Goal: Transaction & Acquisition: Purchase product/service

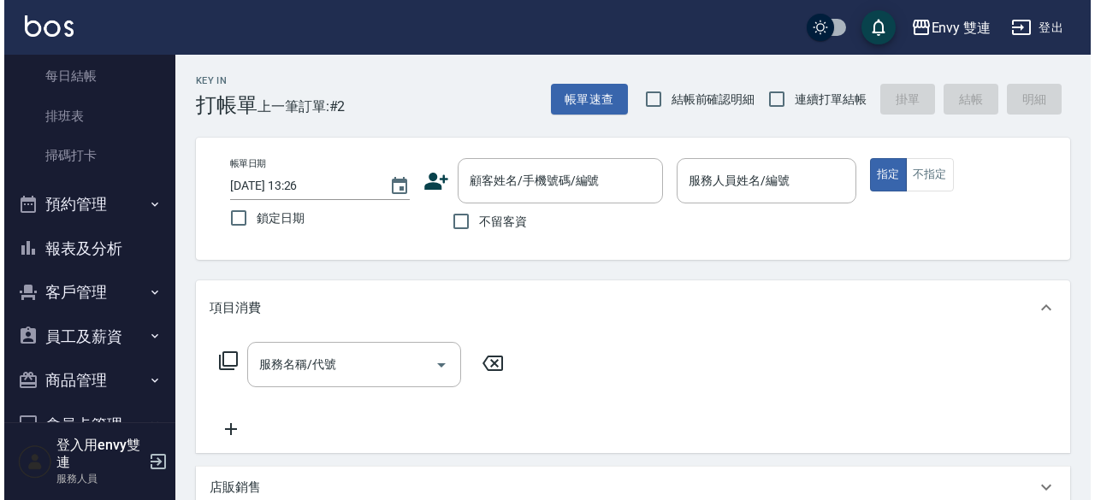
scroll to position [331, 0]
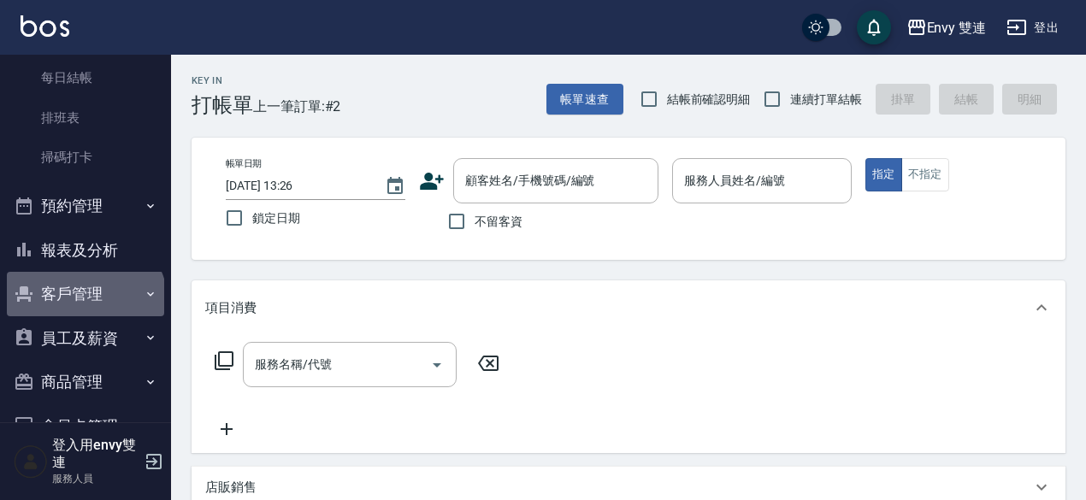
click at [84, 305] on button "客戶管理" at bounding box center [85, 294] width 157 height 44
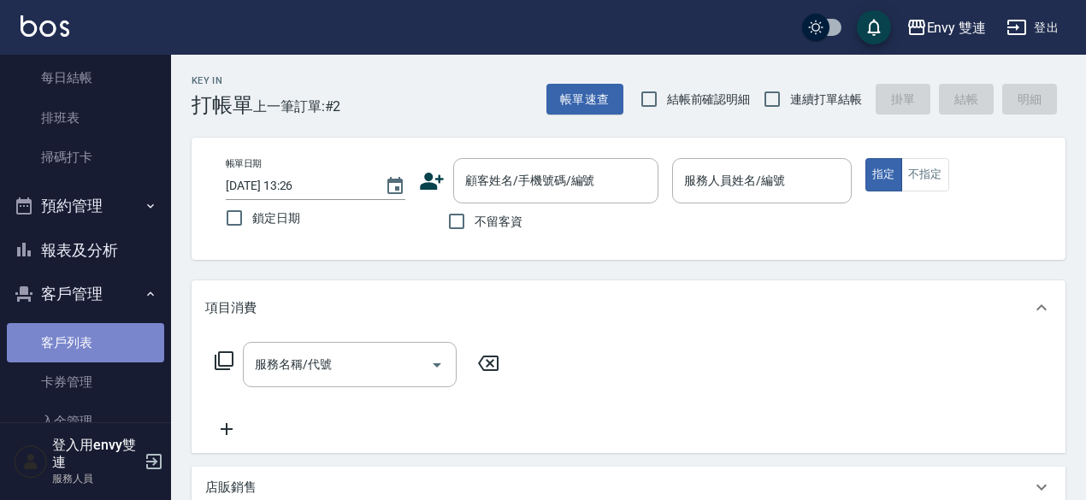
click at [89, 333] on link "客戶列表" at bounding box center [85, 342] width 157 height 39
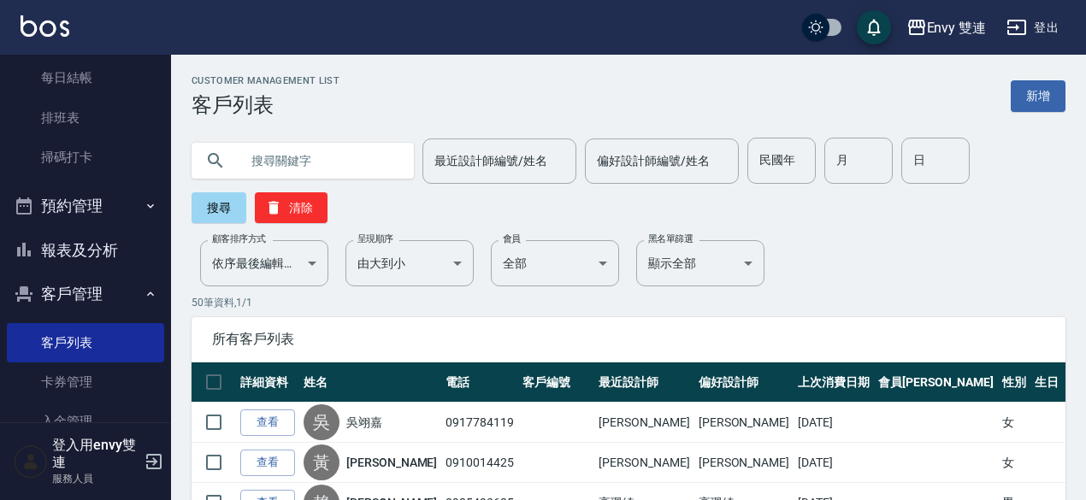
click at [268, 170] on input "text" at bounding box center [319, 161] width 161 height 46
type input "0902159096"
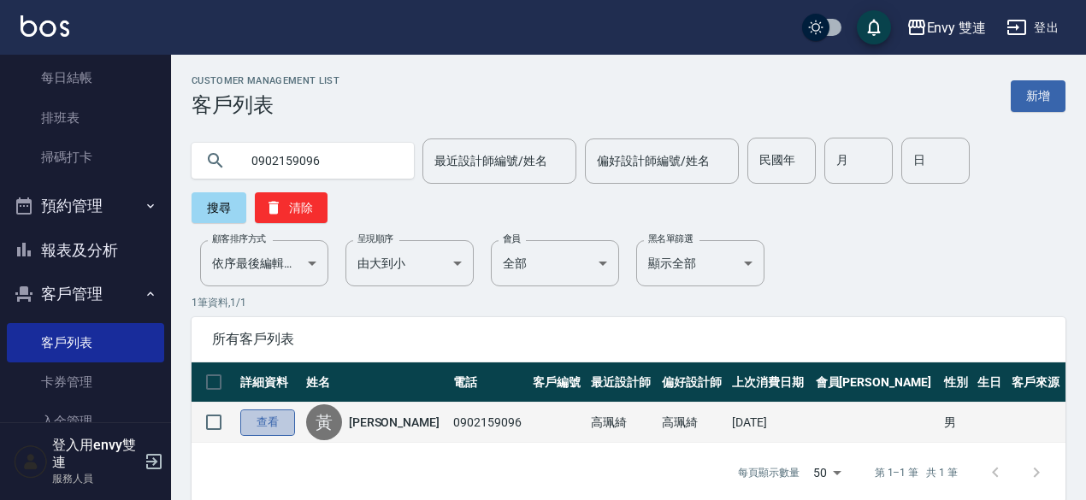
click at [262, 424] on link "查看" at bounding box center [267, 423] width 55 height 27
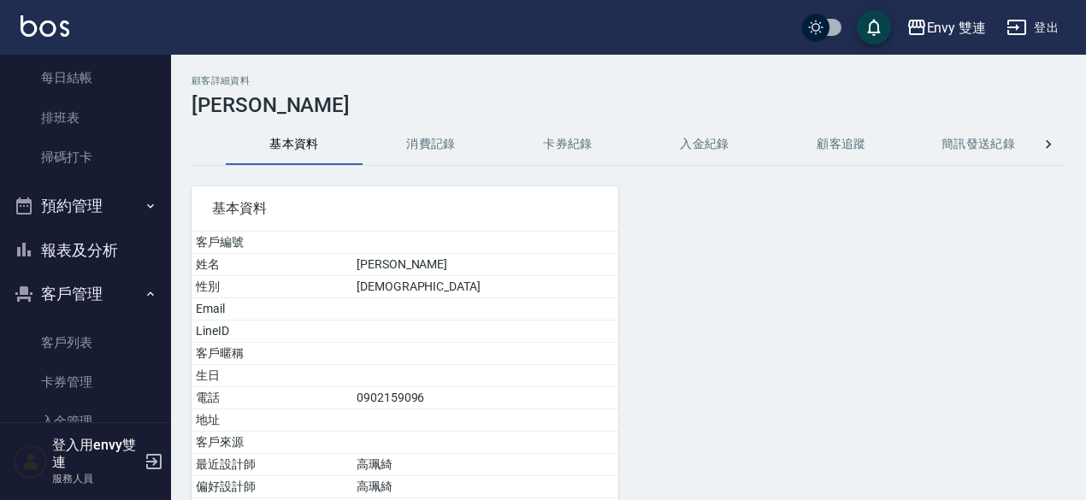
click at [428, 138] on button "消費記錄" at bounding box center [431, 144] width 137 height 41
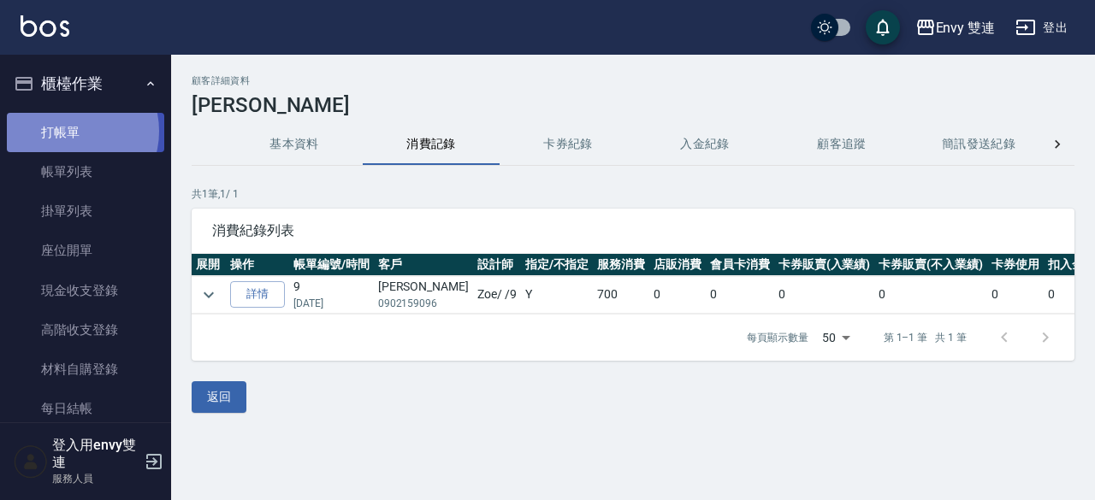
click at [73, 131] on link "打帳單" at bounding box center [85, 132] width 157 height 39
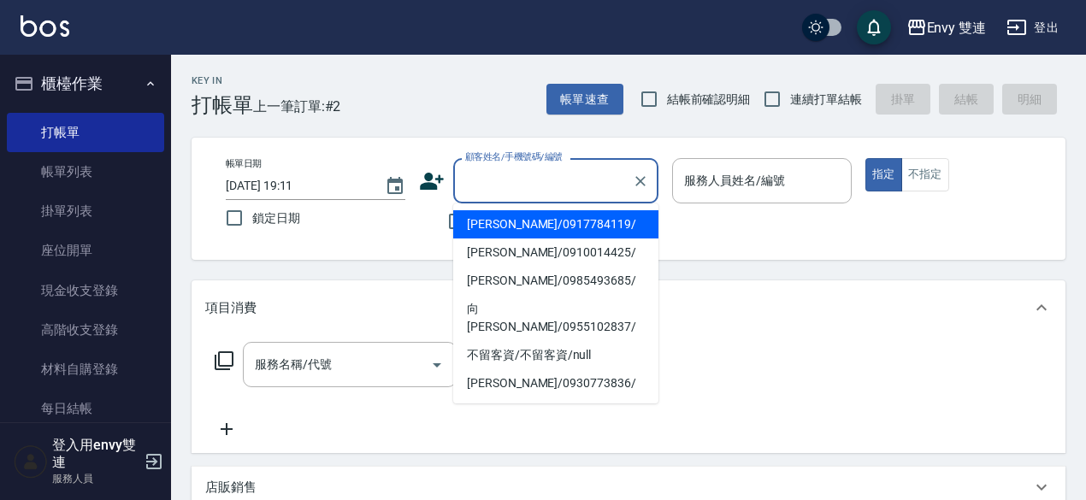
click at [534, 191] on input "顧客姓名/手機號碼/編號" at bounding box center [543, 181] width 164 height 30
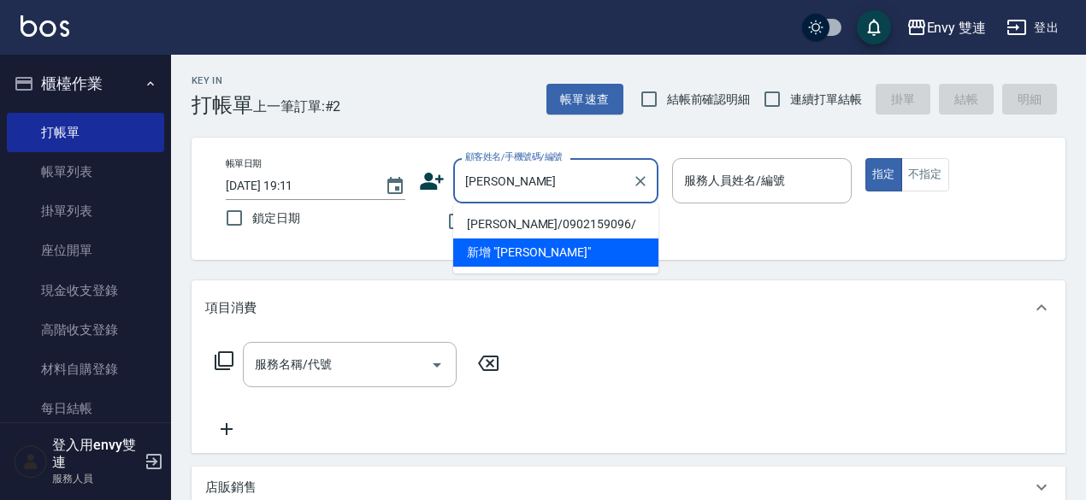
click at [539, 216] on li "[PERSON_NAME]/0902159096/" at bounding box center [555, 224] width 205 height 28
type input "[PERSON_NAME]/0902159096/"
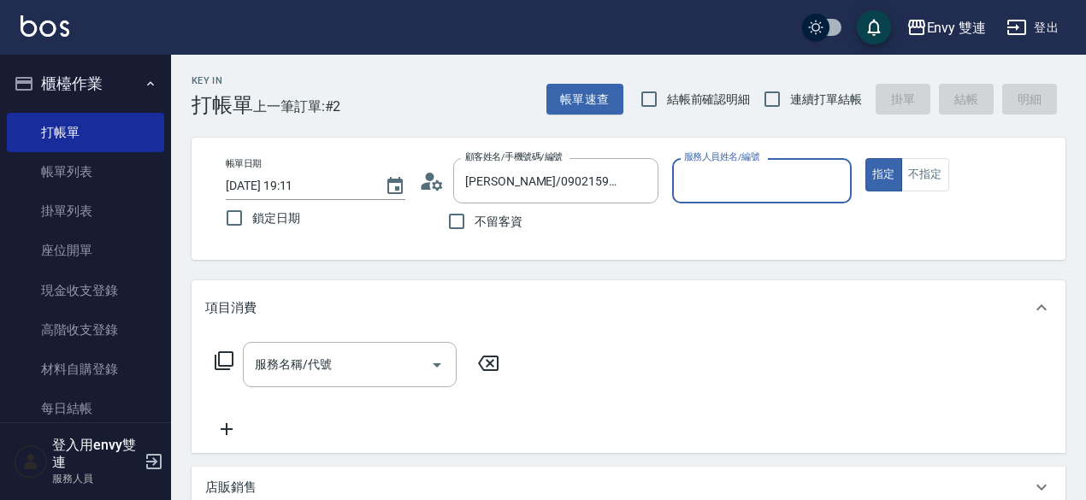
type input "Zoe-9"
click at [350, 381] on div "服務名稱/代號" at bounding box center [350, 364] width 214 height 45
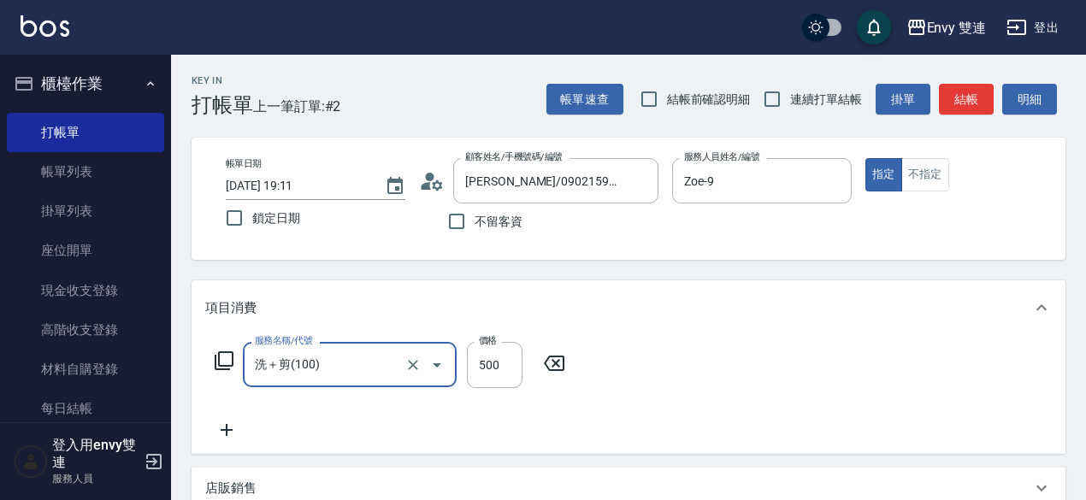
type input "洗＋剪(100)"
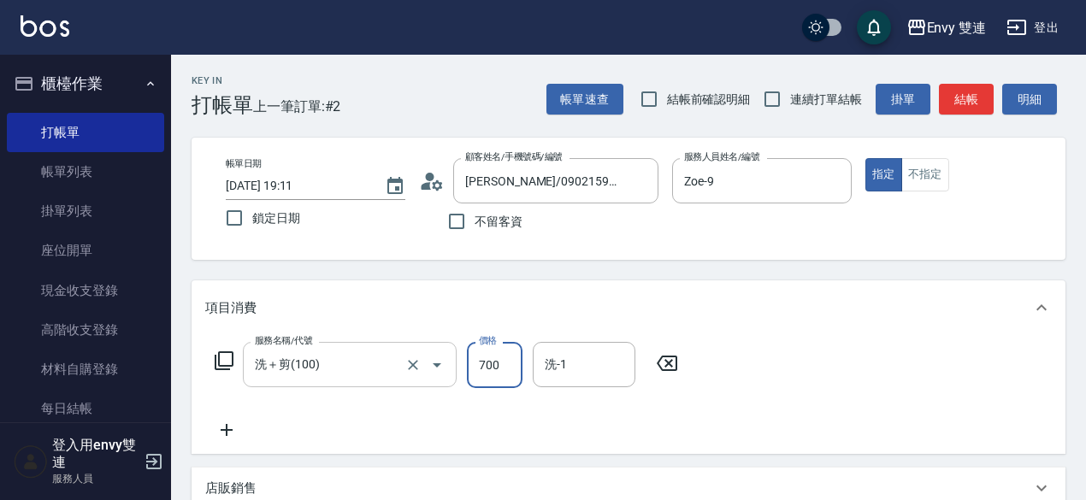
scroll to position [405, 0]
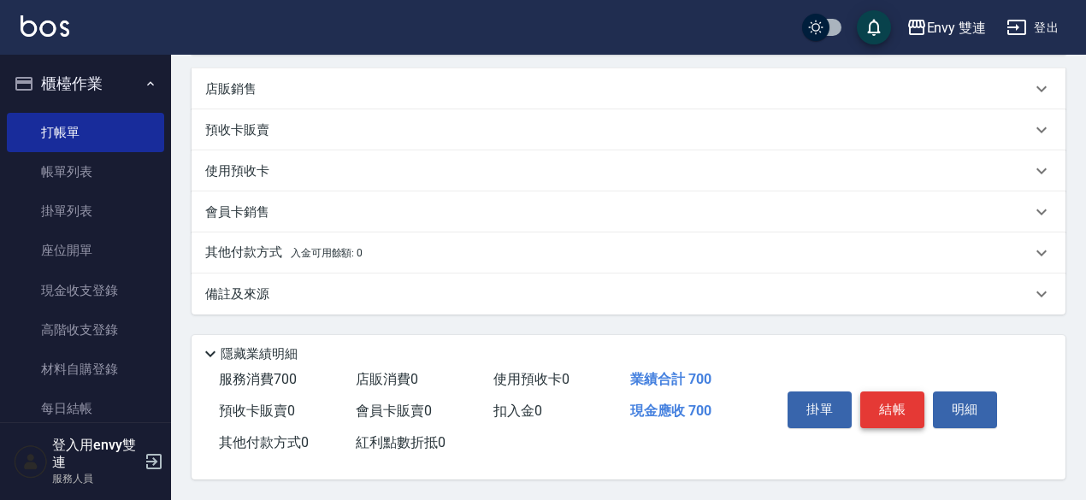
type input "700"
click at [915, 401] on button "結帳" at bounding box center [892, 410] width 64 height 36
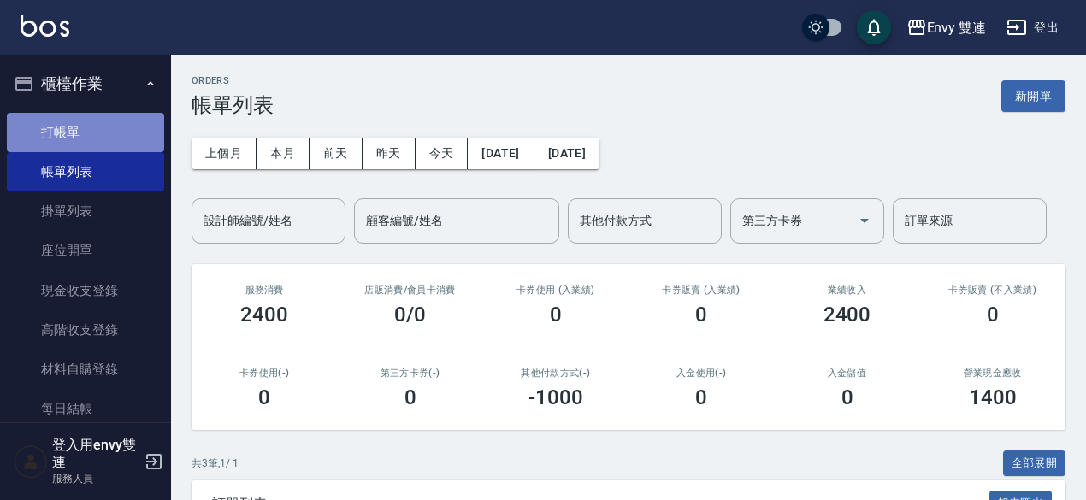
click at [145, 122] on link "打帳單" at bounding box center [85, 132] width 157 height 39
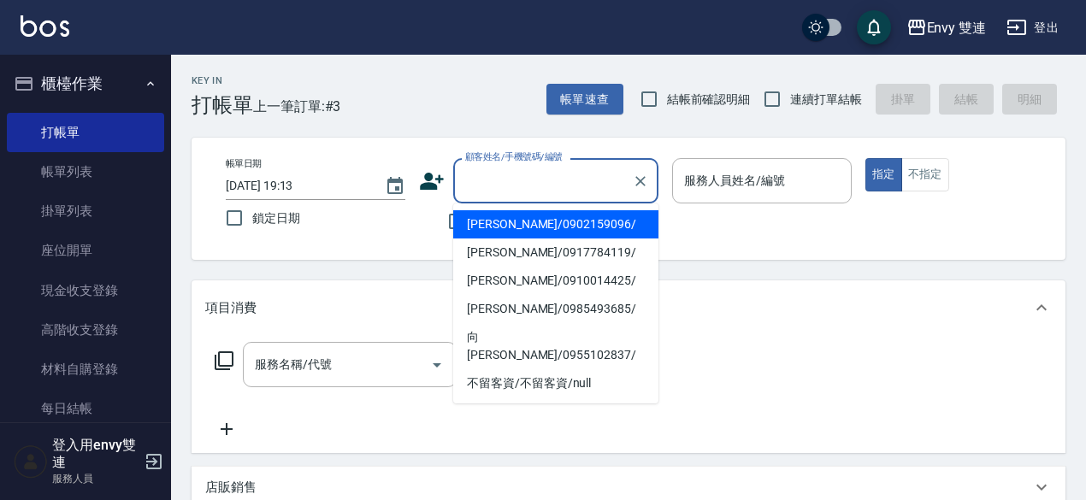
click at [497, 170] on input "顧客姓名/手機號碼/編號" at bounding box center [543, 181] width 164 height 30
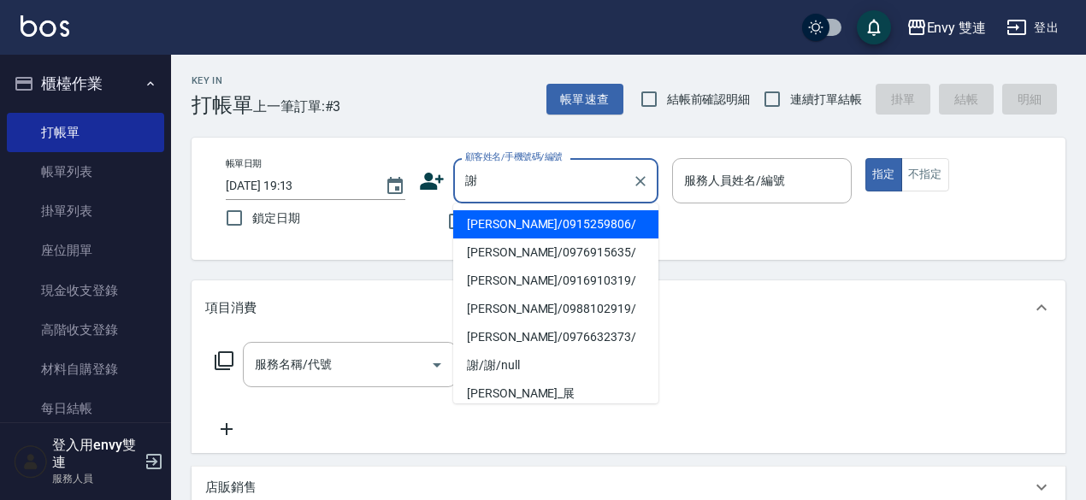
click at [514, 229] on li "[PERSON_NAME]/0915259806/" at bounding box center [555, 224] width 205 height 28
type input "[PERSON_NAME]/0915259806/"
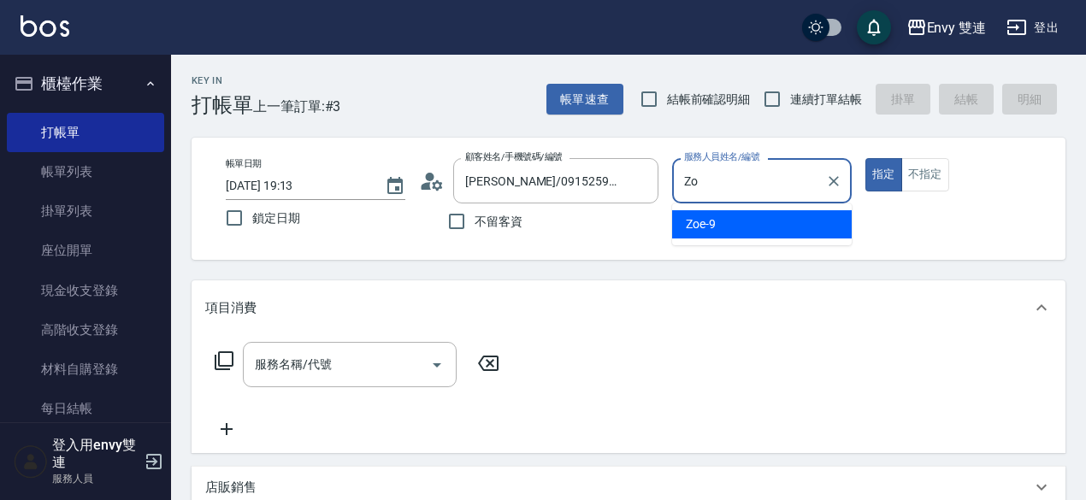
type input "Z"
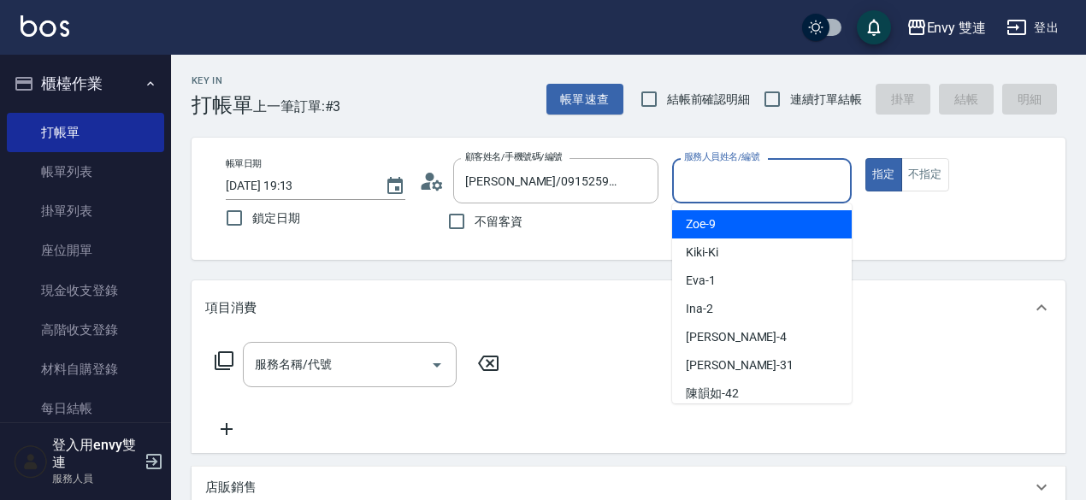
type input "1"
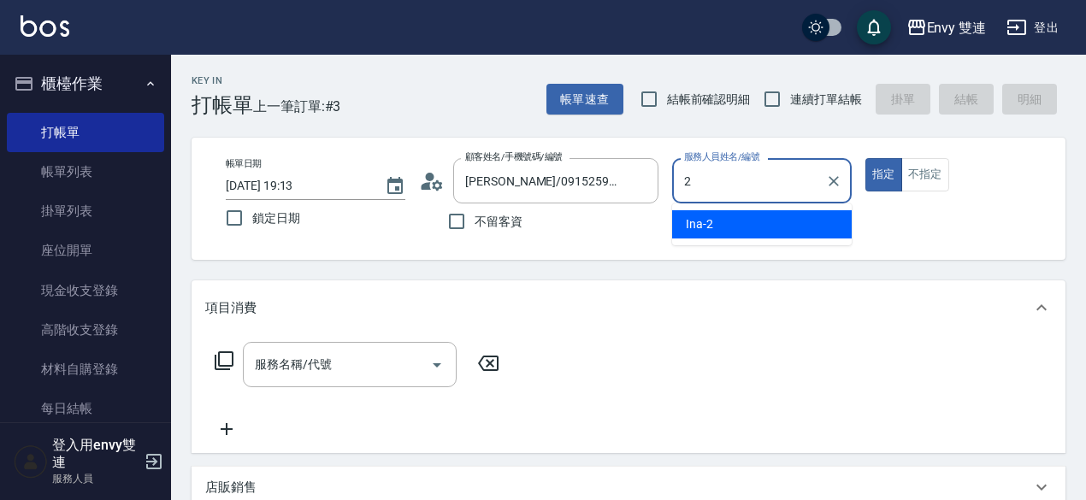
type input "Ina-2"
type button "true"
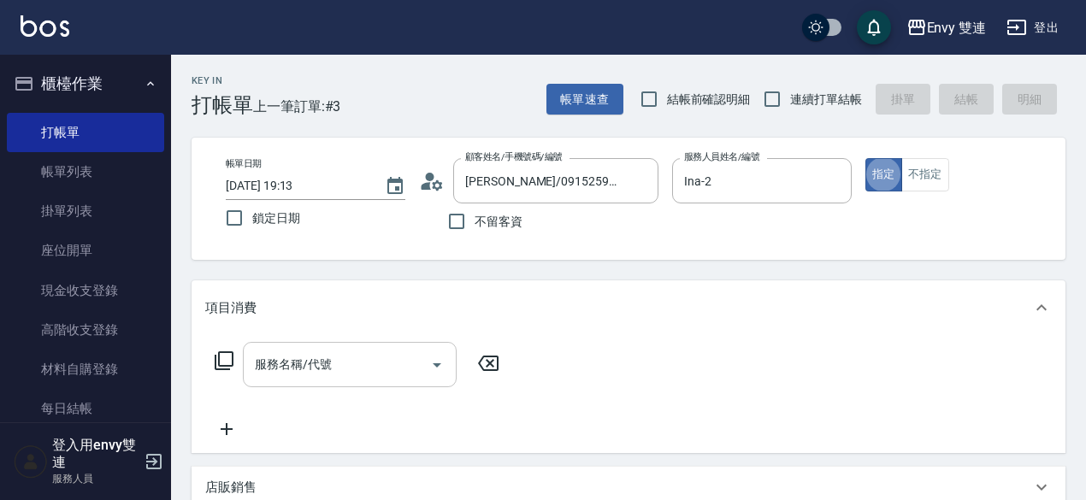
click at [399, 387] on div "服務名稱/代號" at bounding box center [350, 364] width 214 height 45
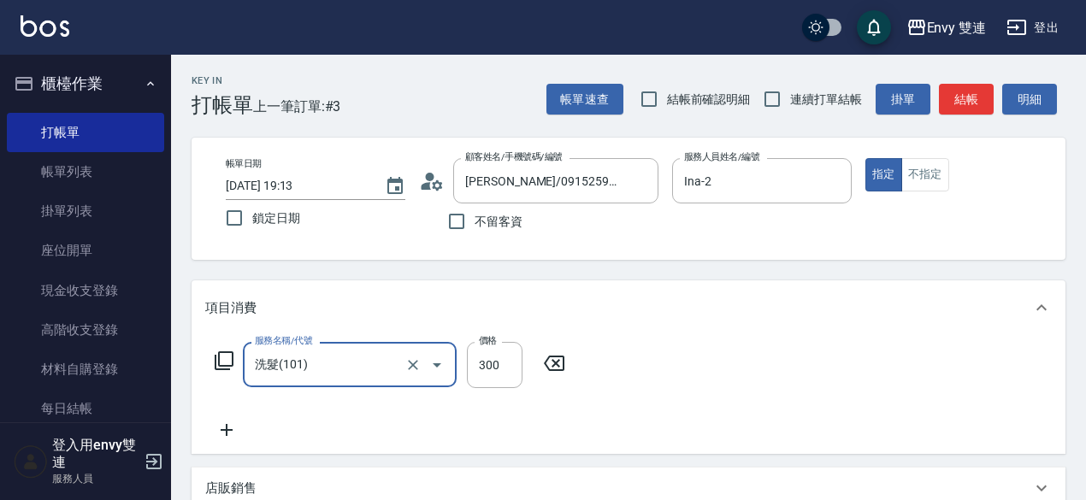
type input "洗髮(101)"
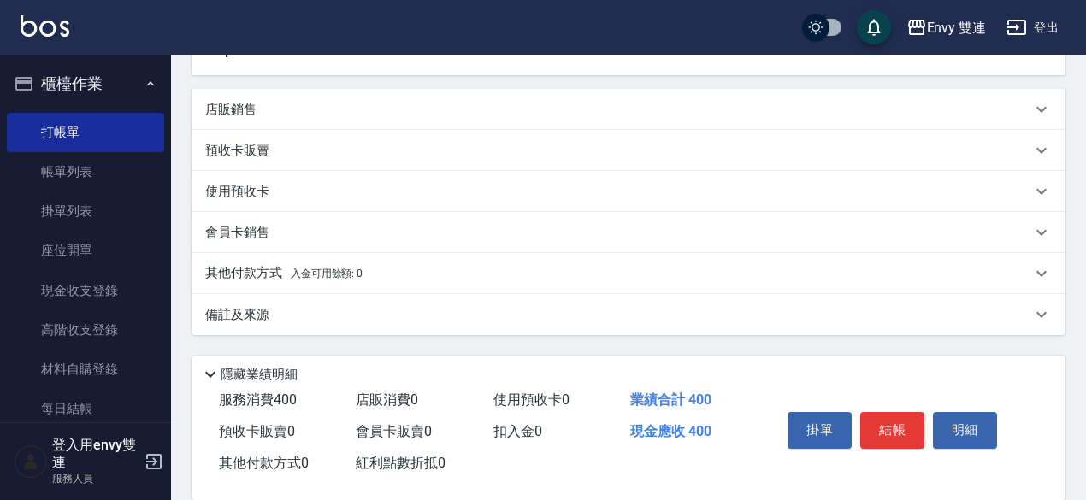
scroll to position [405, 0]
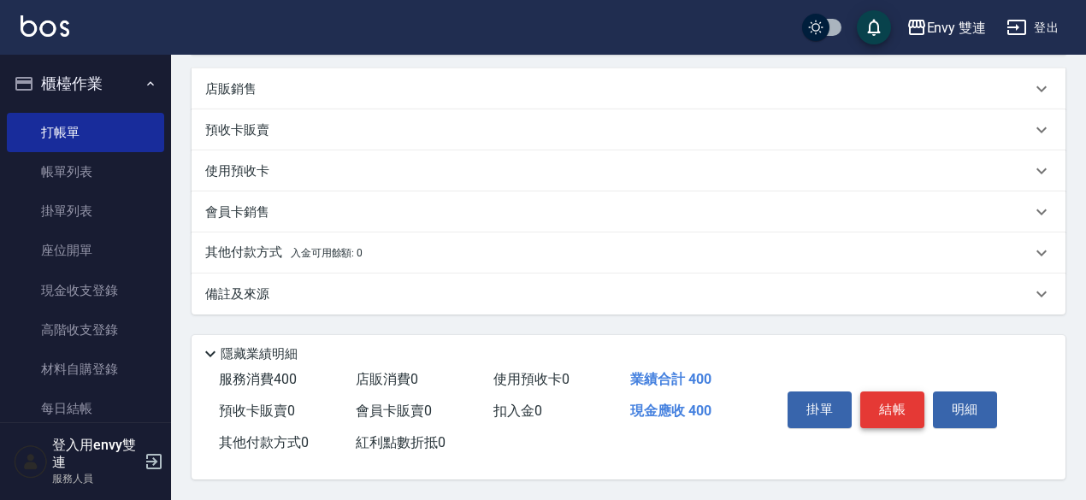
type input "400"
click at [893, 403] on button "結帳" at bounding box center [892, 410] width 64 height 36
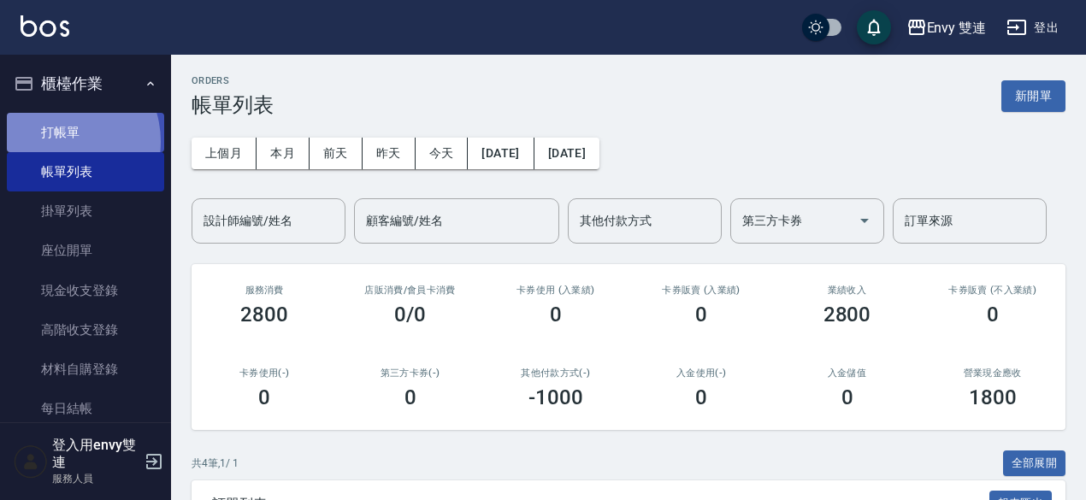
click at [61, 141] on link "打帳單" at bounding box center [85, 132] width 157 height 39
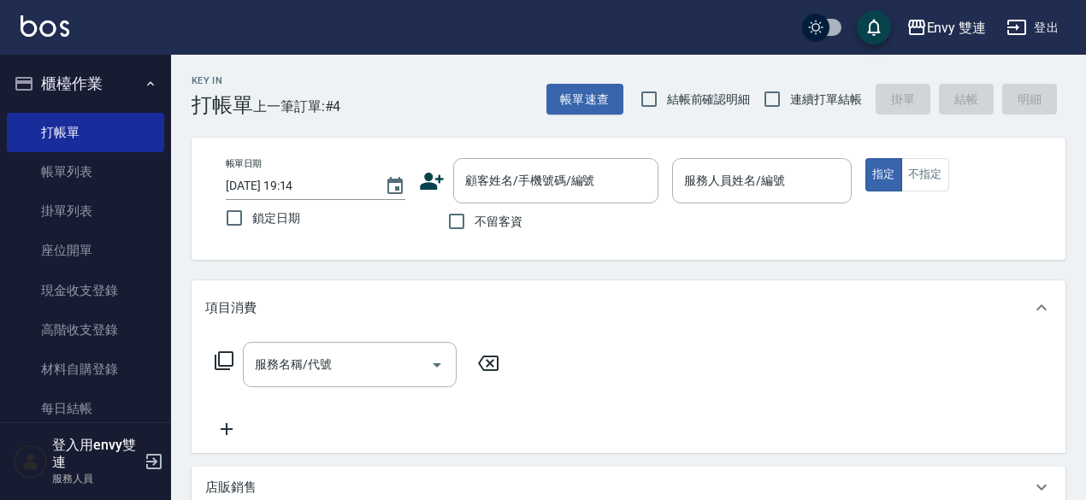
click at [443, 173] on icon at bounding box center [432, 181] width 26 height 26
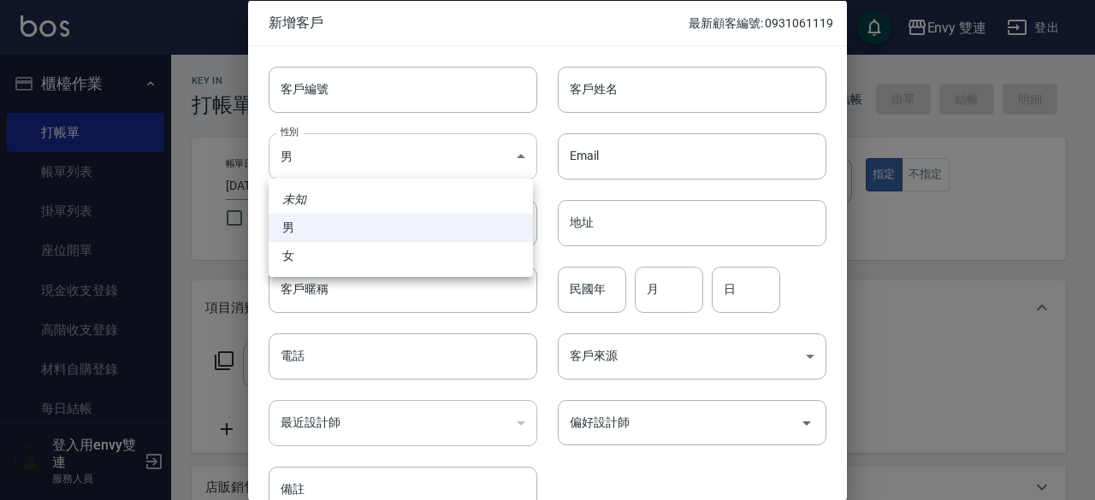
click at [395, 176] on body "Envy 雙連 登出 櫃檯作業 打帳單 帳單列表 掛單列表 座位開單 現金收支登錄 高階收支登錄 材料自購登錄 每日結帳 排班表 掃碼打卡 預約管理 預約管理…" at bounding box center [547, 449] width 1095 height 899
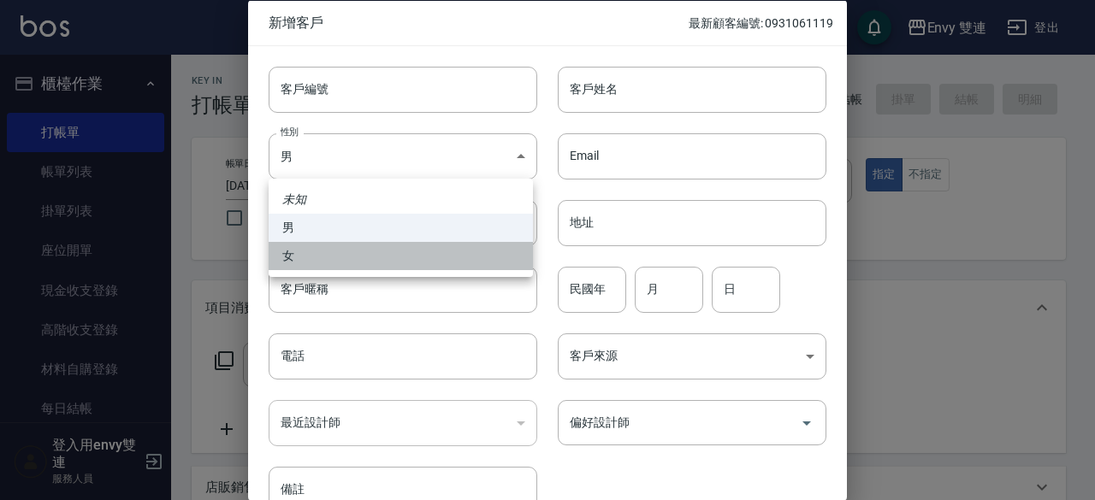
click at [362, 244] on li "女" at bounding box center [401, 256] width 264 height 28
type input "[DEMOGRAPHIC_DATA]"
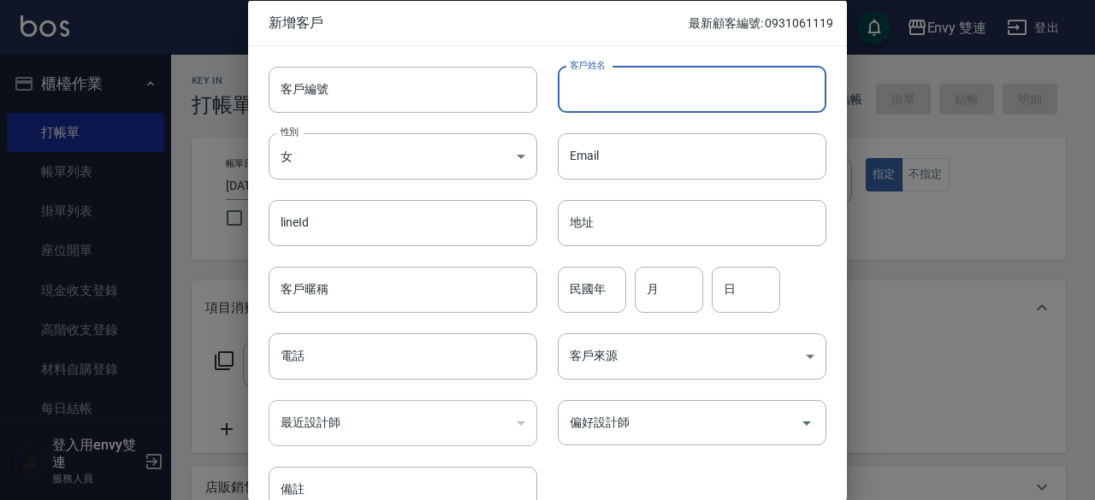
click at [683, 83] on input "客戶姓名" at bounding box center [692, 89] width 269 height 46
type input "[PERSON_NAME]"
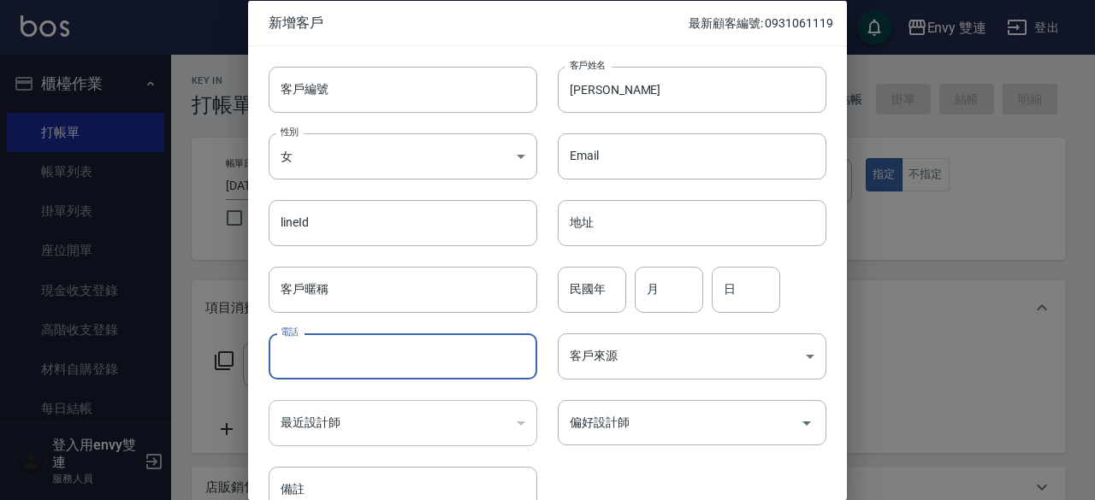
click at [500, 362] on input "電話" at bounding box center [403, 357] width 269 height 46
click at [623, 438] on div "偏好設計師" at bounding box center [692, 422] width 269 height 45
type input "0966964478"
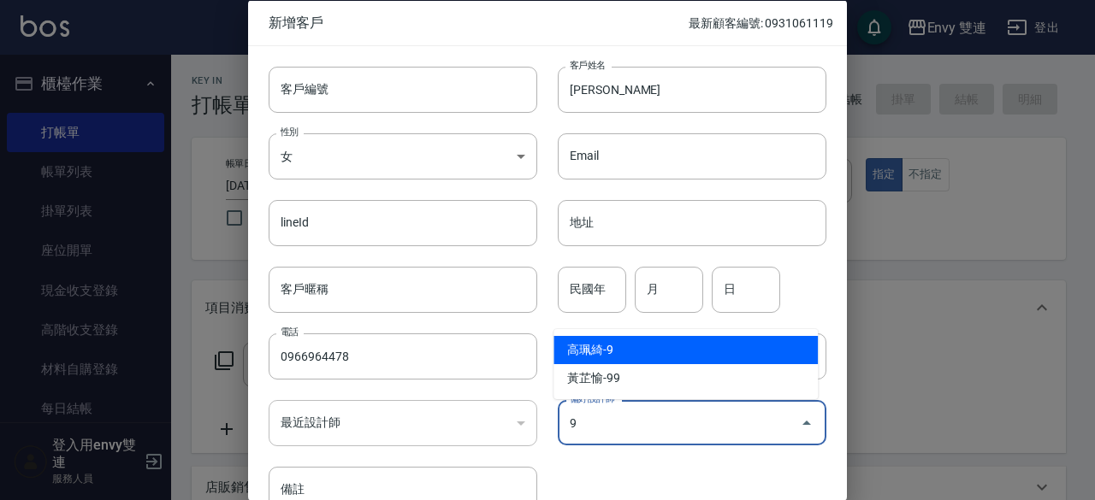
type input "高珮綺"
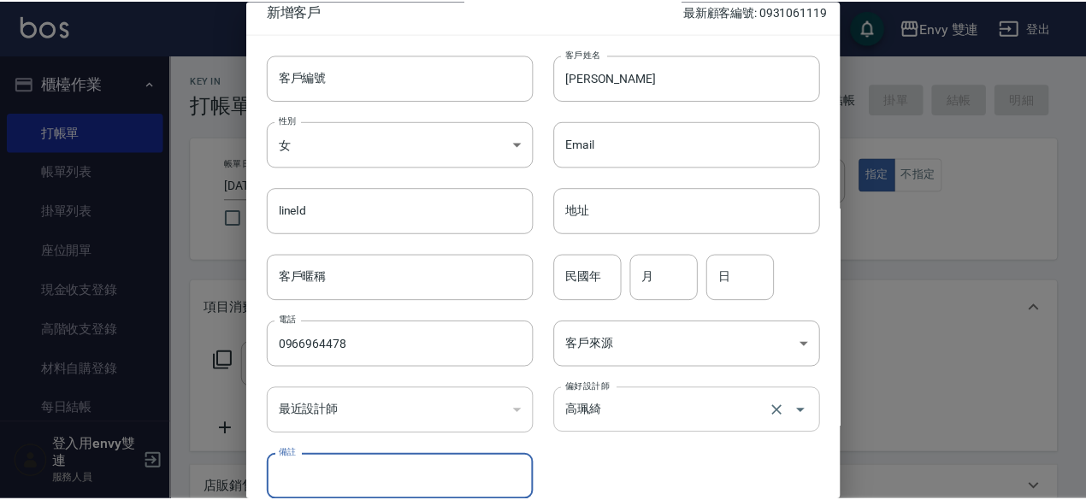
scroll to position [92, 0]
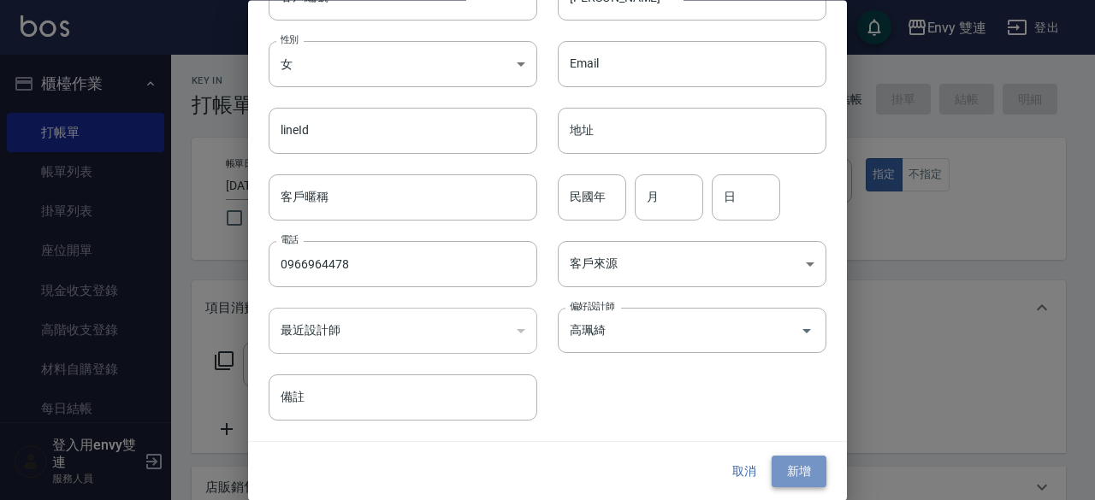
click at [800, 483] on button "新增" at bounding box center [798, 473] width 55 height 32
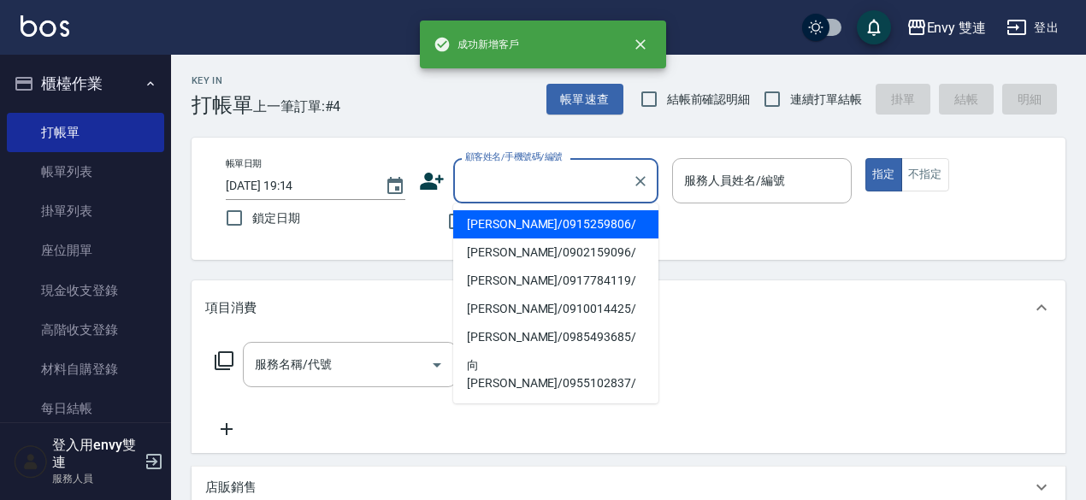
click at [571, 182] on input "顧客姓名/手機號碼/編號" at bounding box center [543, 181] width 164 height 30
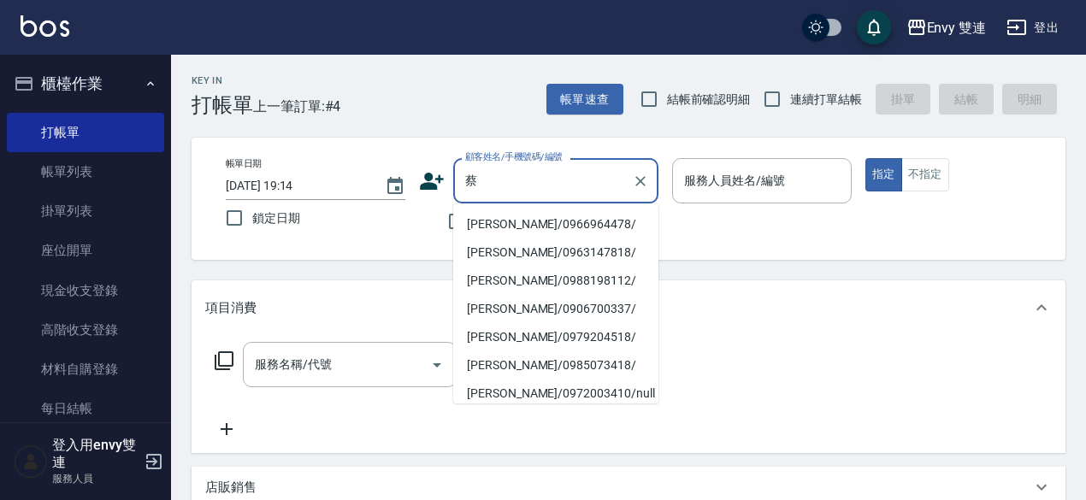
click at [528, 232] on li "[PERSON_NAME]/0966964478/" at bounding box center [555, 224] width 205 height 28
type input "[PERSON_NAME]/0966964478/"
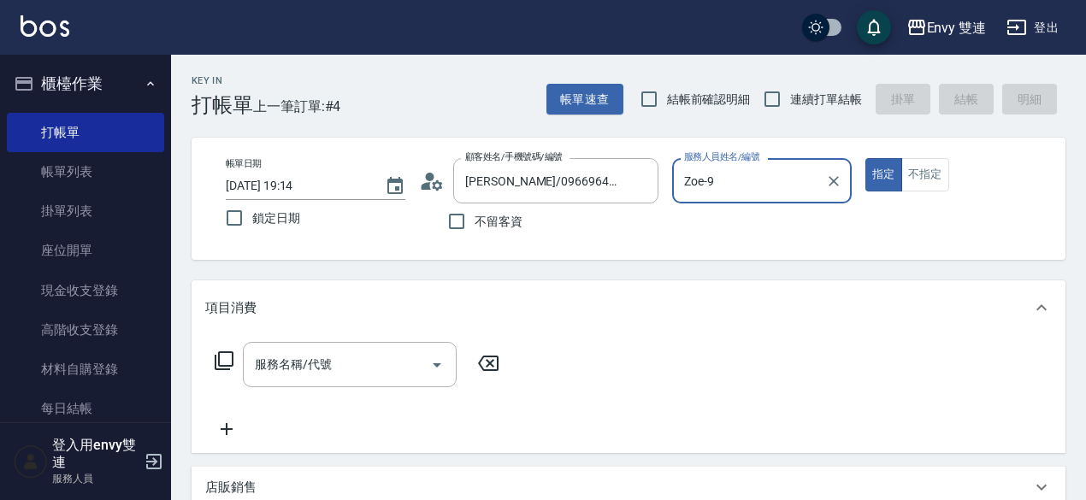
type input "Zoe-9"
click at [378, 371] on input "服務名稱/代號" at bounding box center [337, 365] width 173 height 30
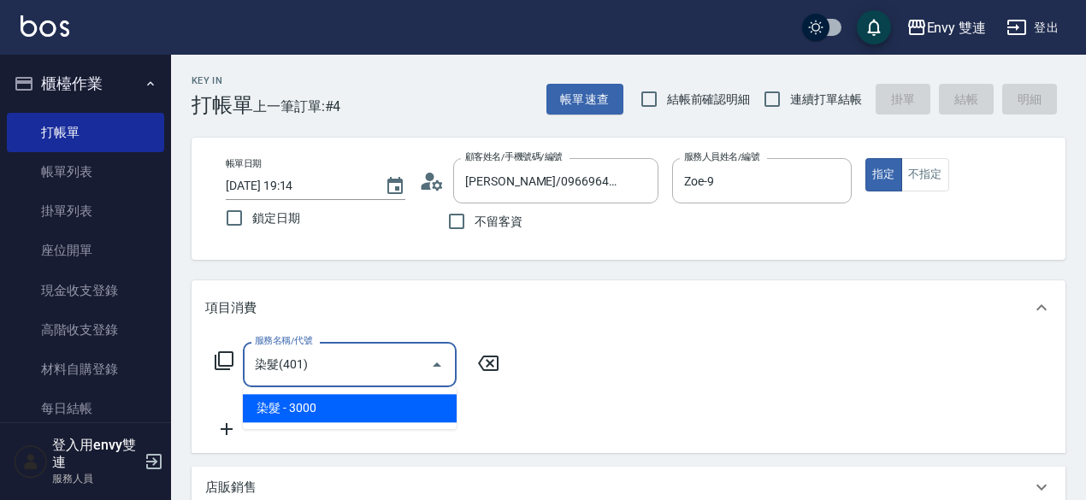
type input "染髮(401)"
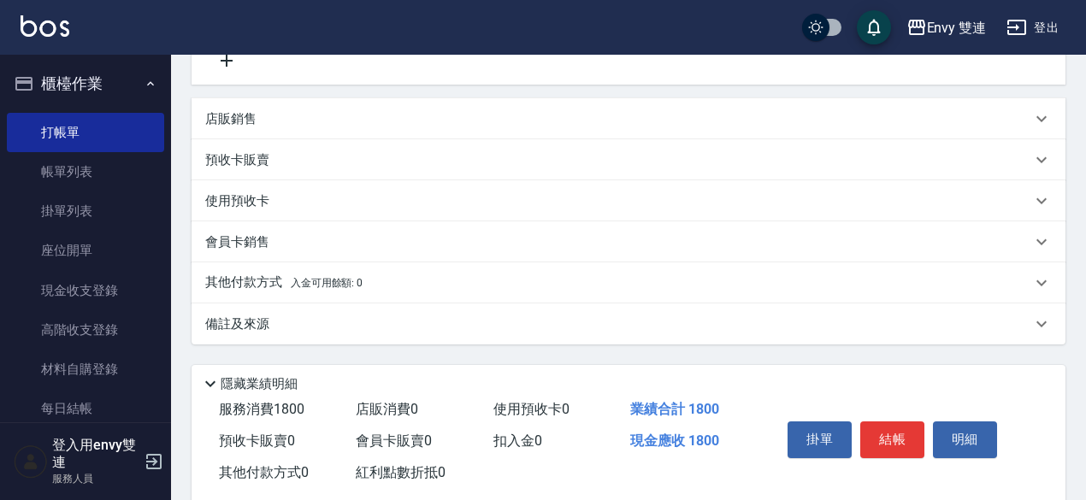
scroll to position [405, 0]
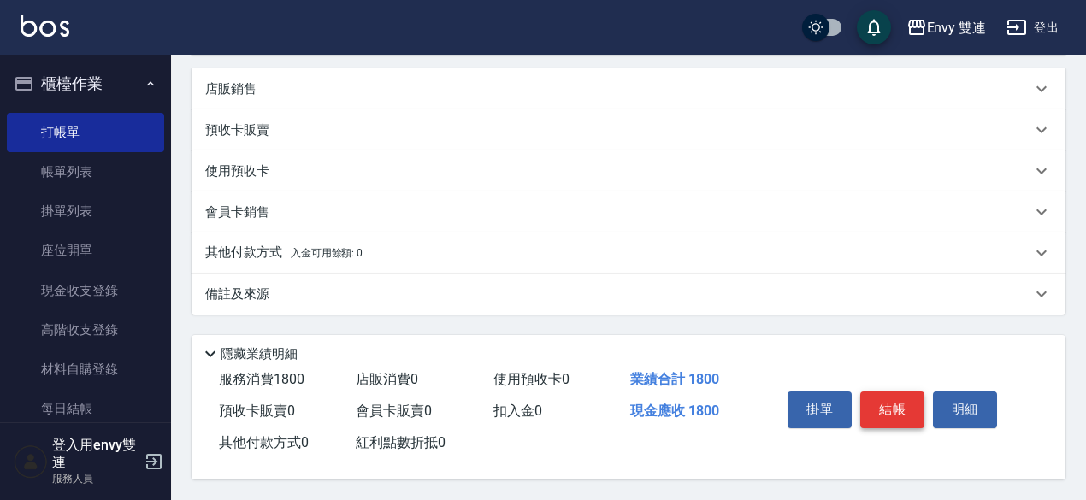
type input "1800"
click at [888, 403] on button "結帳" at bounding box center [892, 410] width 64 height 36
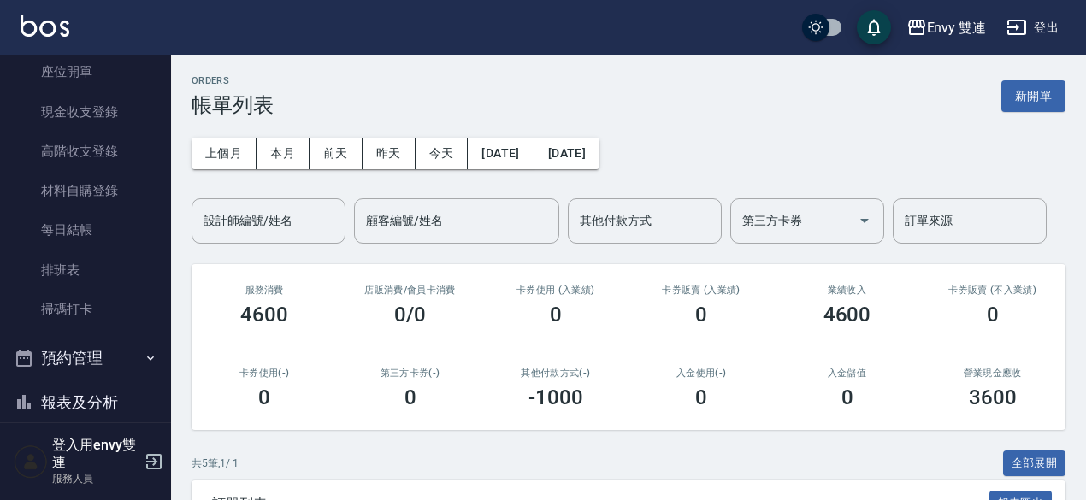
scroll to position [184, 0]
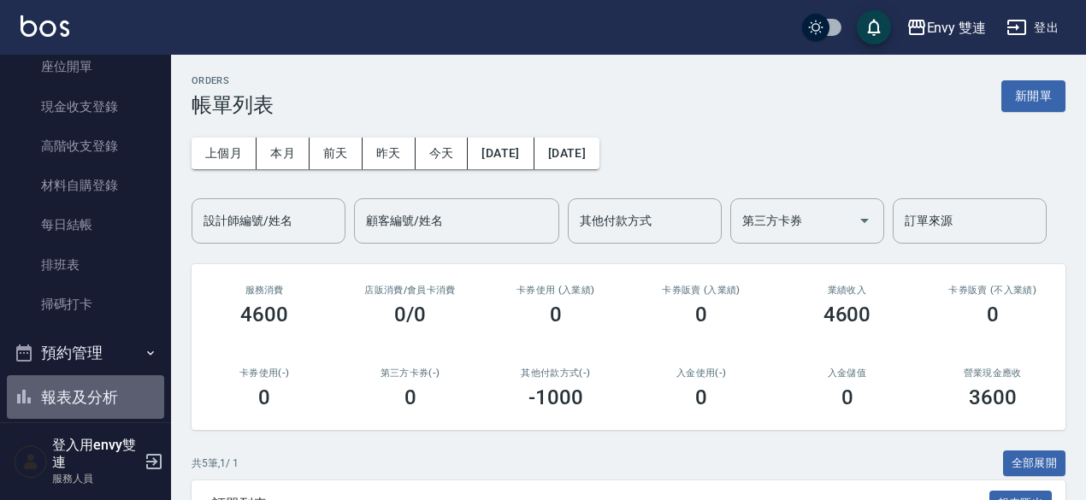
click at [111, 382] on button "報表及分析" at bounding box center [85, 397] width 157 height 44
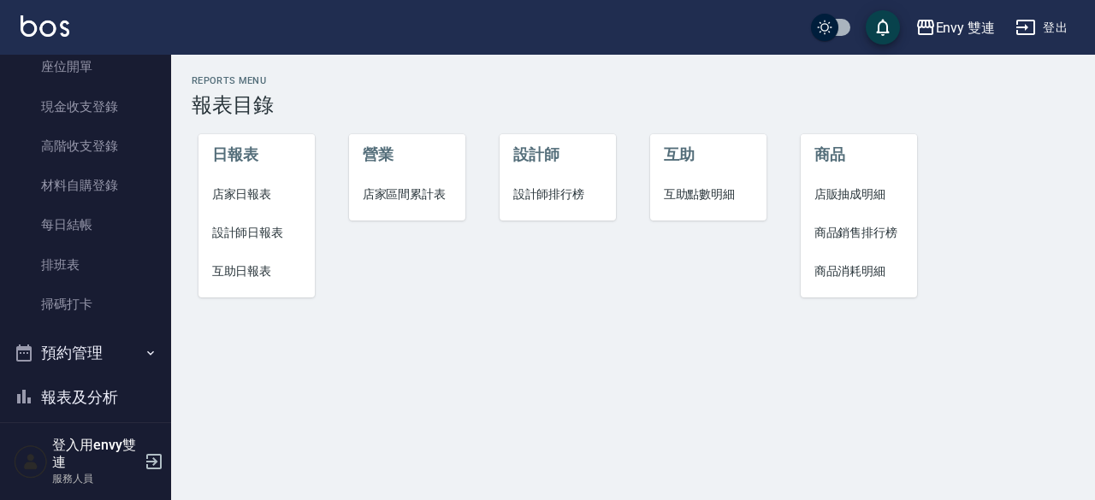
click at [285, 228] on span "設計師日報表" at bounding box center [257, 233] width 90 height 18
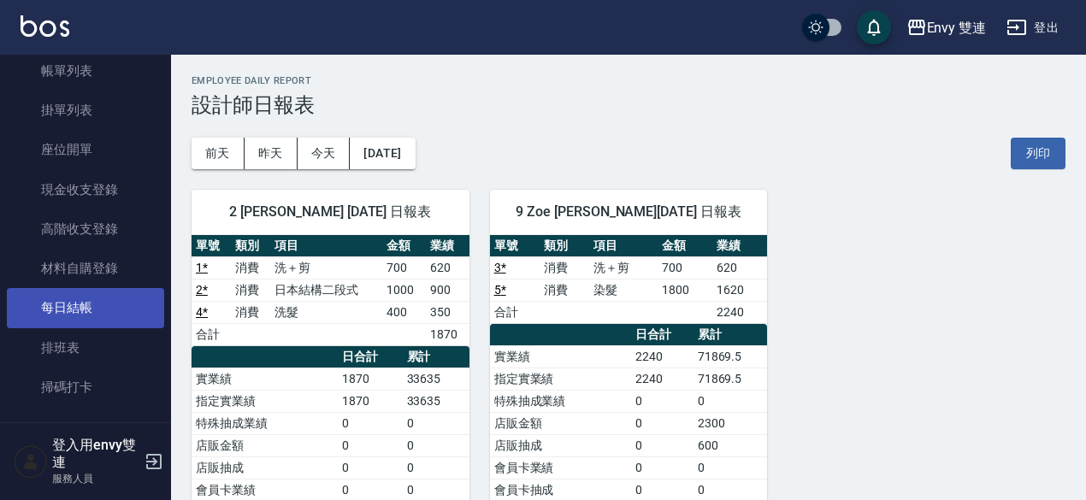
scroll to position [100, 0]
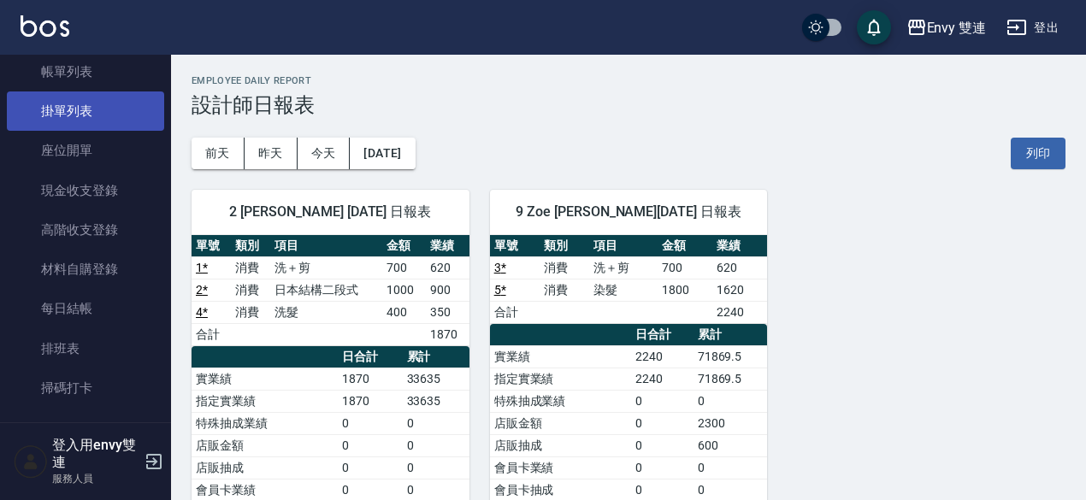
drag, startPoint x: 77, startPoint y: 221, endPoint x: 80, endPoint y: 111, distance: 109.5
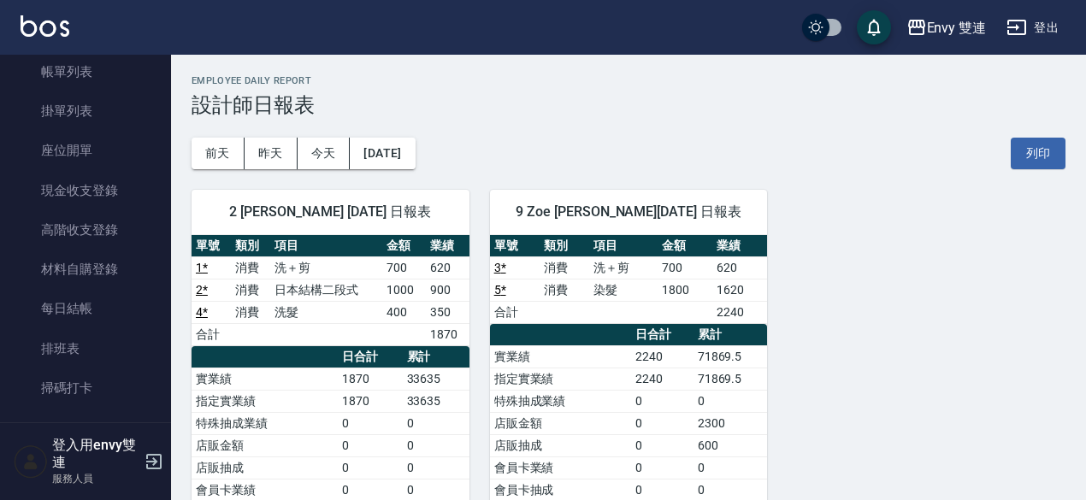
drag, startPoint x: 80, startPoint y: 111, endPoint x: 323, endPoint y: 109, distance: 242.9
click at [323, 109] on h3 "設計師日報表" at bounding box center [629, 105] width 874 height 24
